Goal: Task Accomplishment & Management: Use online tool/utility

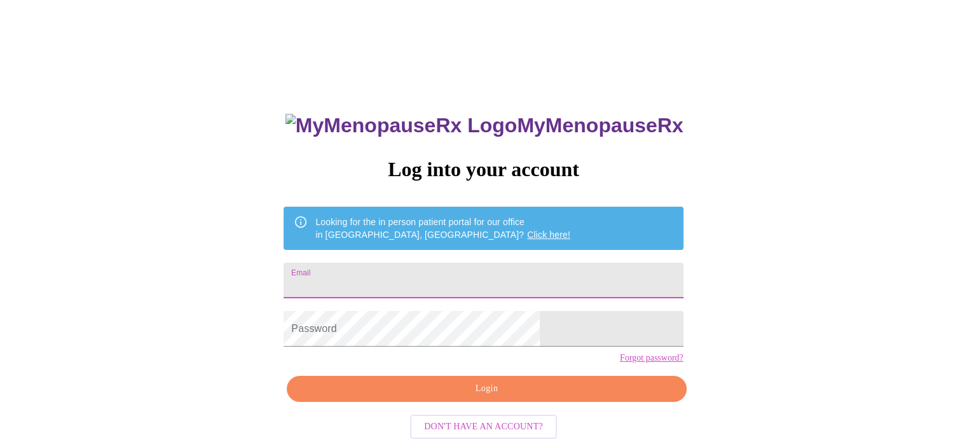
click at [455, 282] on input "Email" at bounding box center [483, 281] width 399 height 36
type input "[EMAIL_ADDRESS][DOMAIN_NAME]"
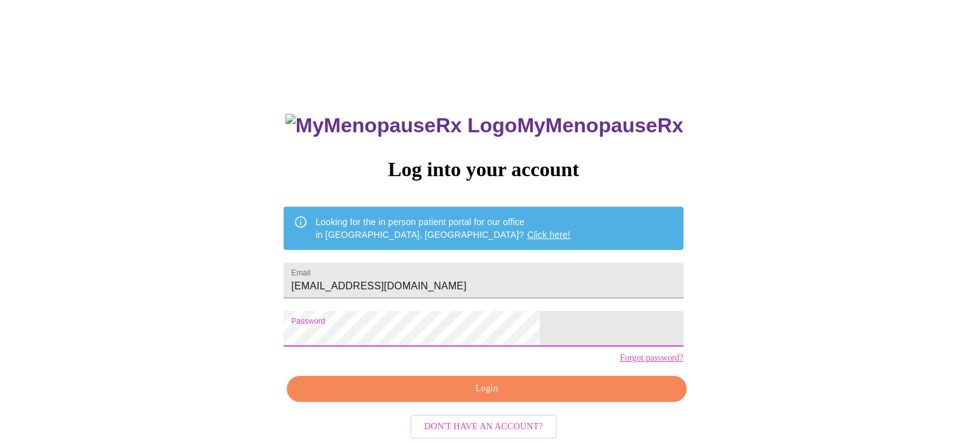
click at [504, 397] on span "Login" at bounding box center [486, 389] width 370 height 16
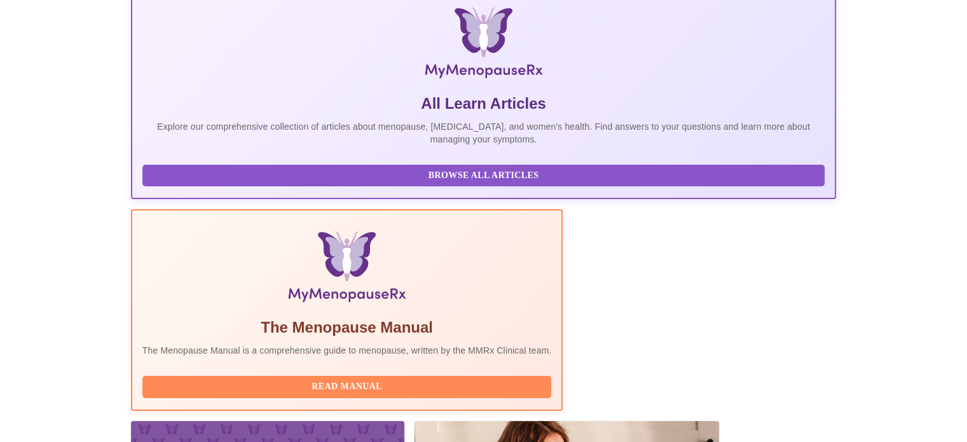
scroll to position [252, 0]
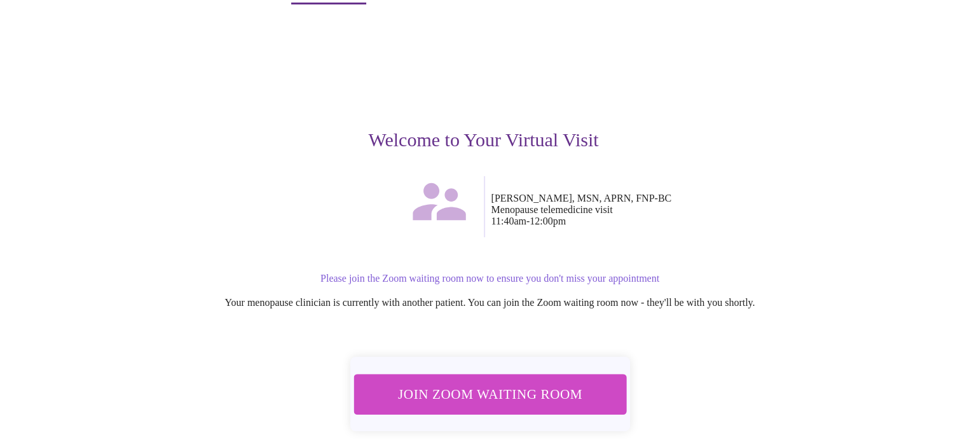
scroll to position [89, 0]
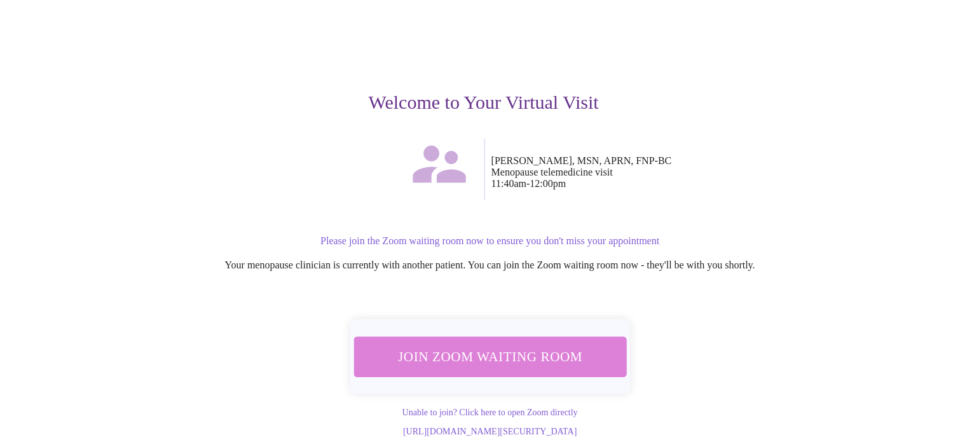
click at [500, 345] on span "Join Zoom Waiting Room" at bounding box center [490, 357] width 247 height 24
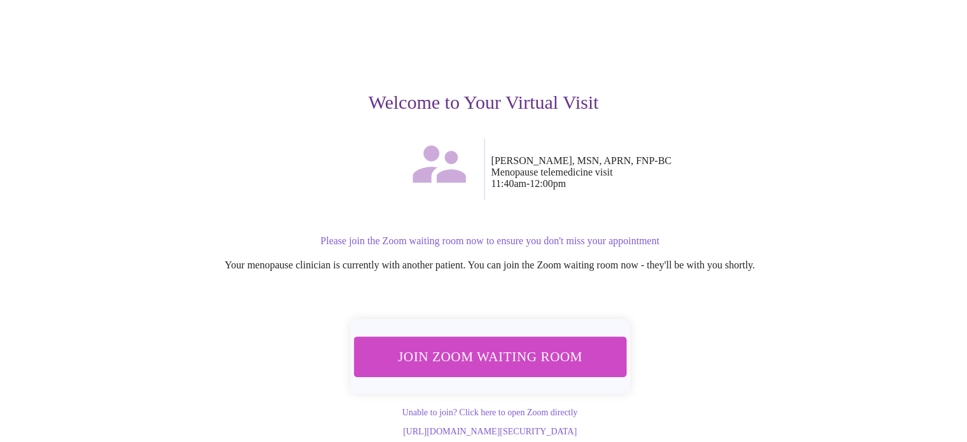
click at [148, 263] on div "Please join the Zoom waiting room now to ensure you don't miss your appointment…" at bounding box center [483, 253] width 783 height 56
click at [528, 408] on link "Unable to join? Click here to open Zoom directly" at bounding box center [490, 413] width 176 height 10
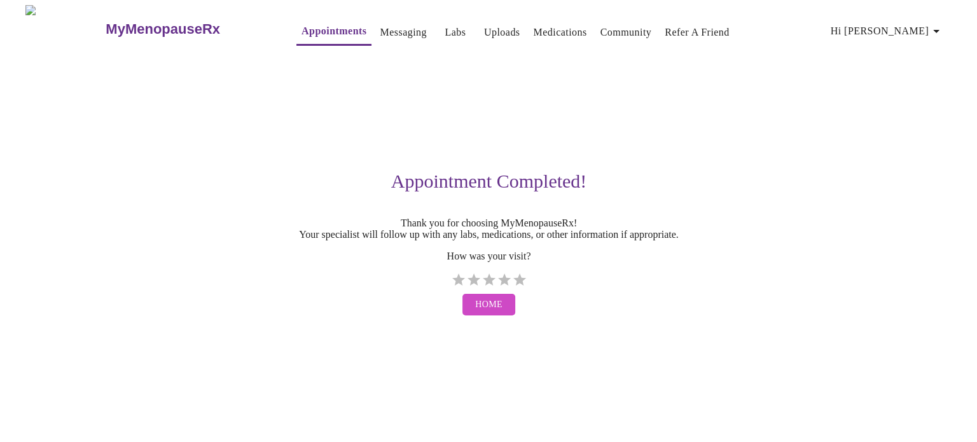
scroll to position [0, 0]
